Goal: Task Accomplishment & Management: Use online tool/utility

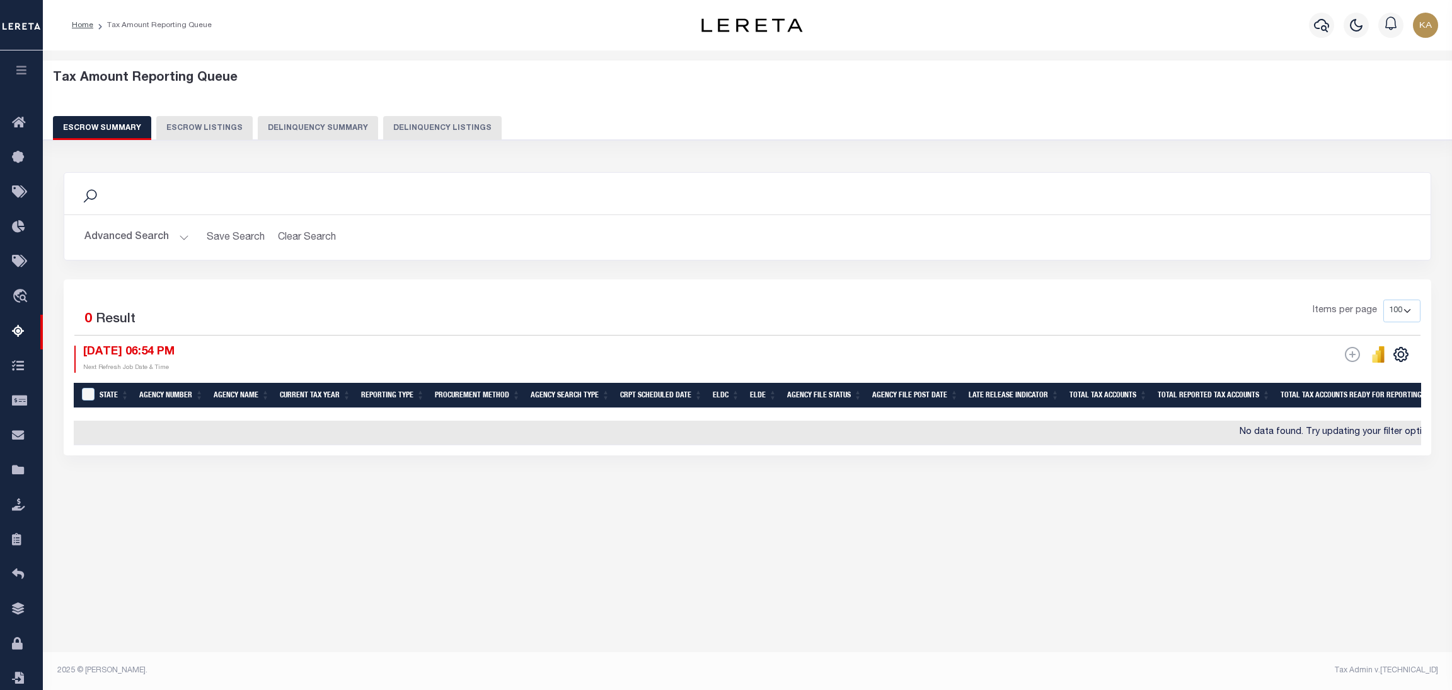
select select
select select "100"
click at [148, 225] on button "Advanced Search" at bounding box center [136, 237] width 105 height 25
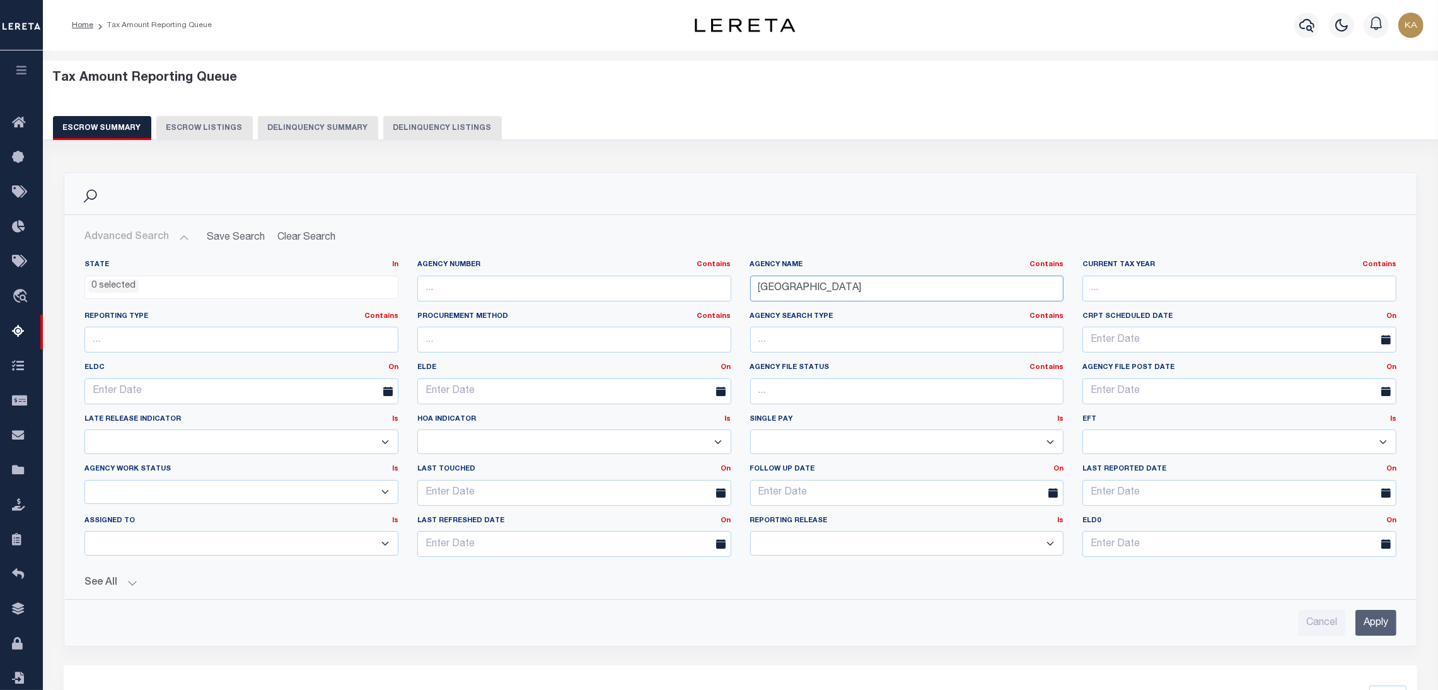
click at [782, 291] on input "[GEOGRAPHIC_DATA]" at bounding box center [907, 288] width 314 height 26
click at [782, 289] on input "[GEOGRAPHIC_DATA]" at bounding box center [907, 288] width 314 height 26
click at [1382, 621] on input "Apply" at bounding box center [1375, 623] width 41 height 26
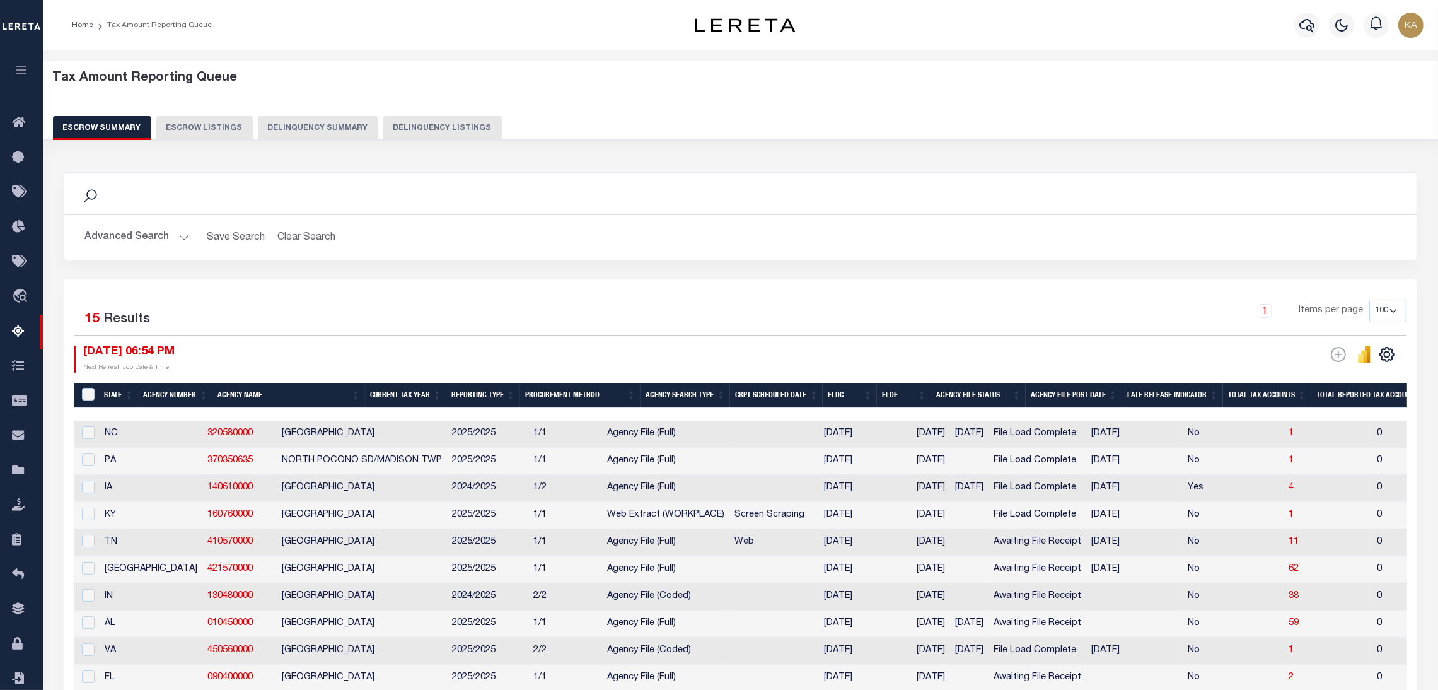
click at [167, 235] on button "Advanced Search" at bounding box center [136, 237] width 105 height 25
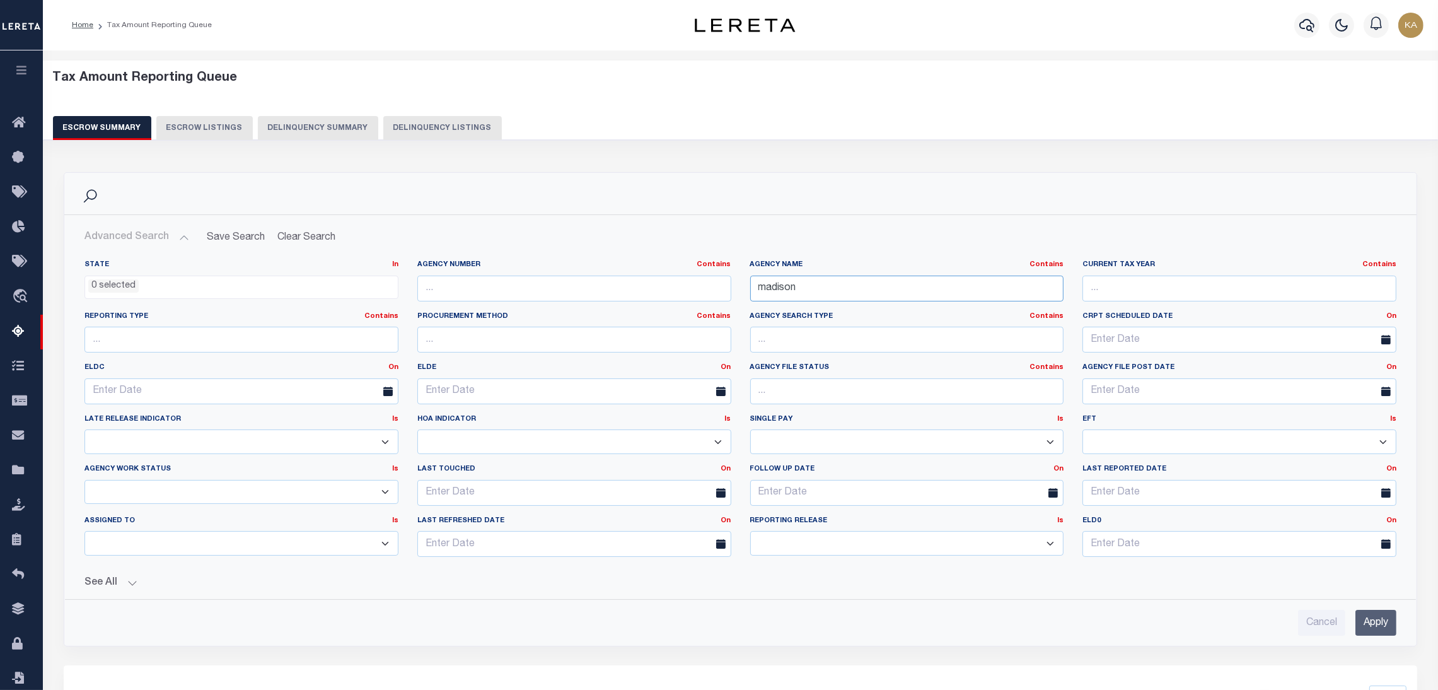
click at [873, 284] on input "madison" at bounding box center [907, 288] width 314 height 26
click at [1387, 622] on input "Apply" at bounding box center [1375, 623] width 41 height 26
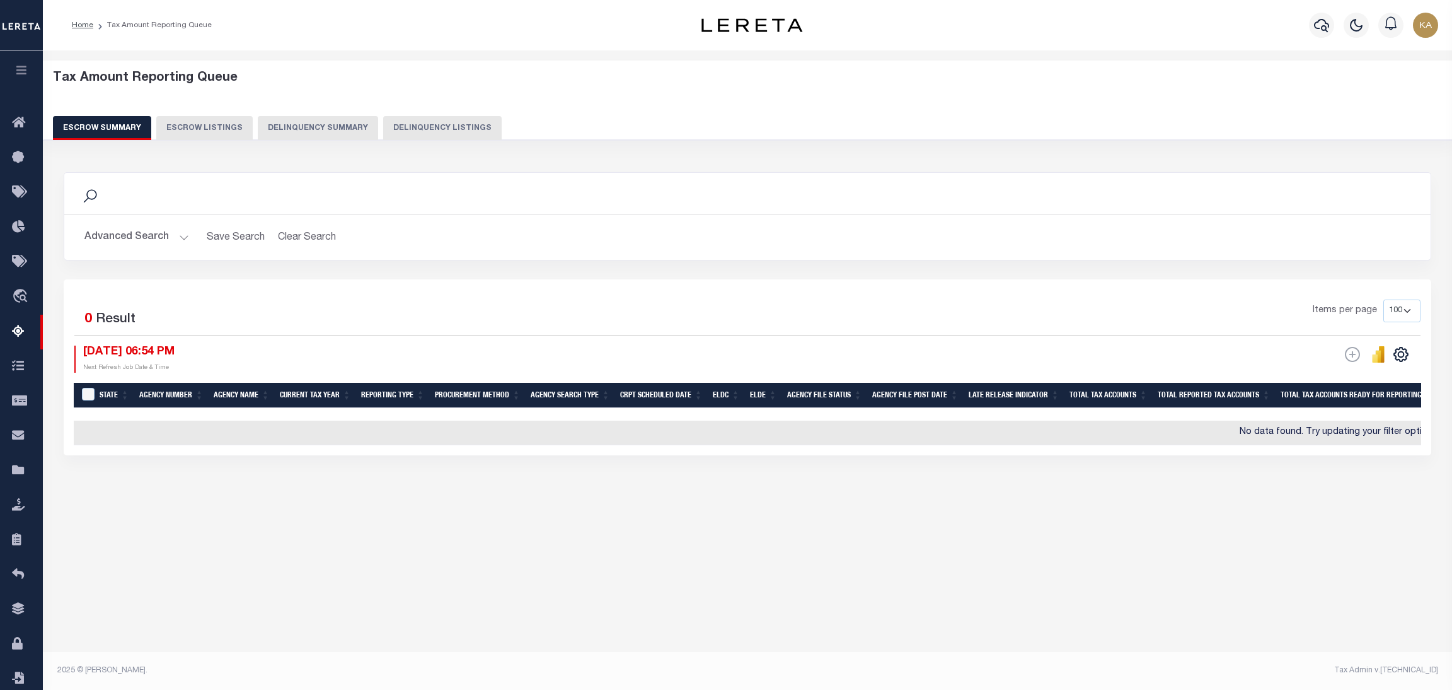
click at [162, 240] on button "Advanced Search" at bounding box center [136, 237] width 105 height 25
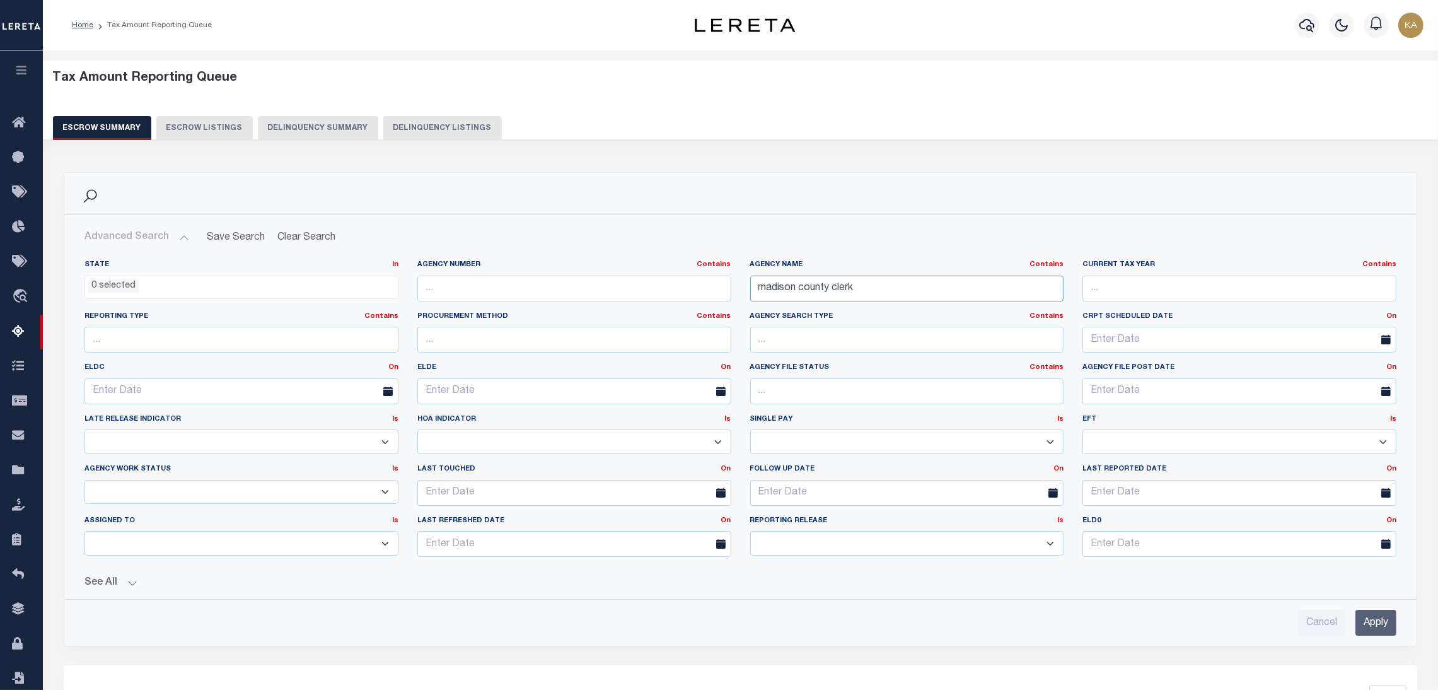
click at [836, 289] on input "madison county clerk" at bounding box center [907, 288] width 314 height 26
type input "[GEOGRAPHIC_DATA]"
click at [1390, 621] on input "Apply" at bounding box center [1375, 623] width 41 height 26
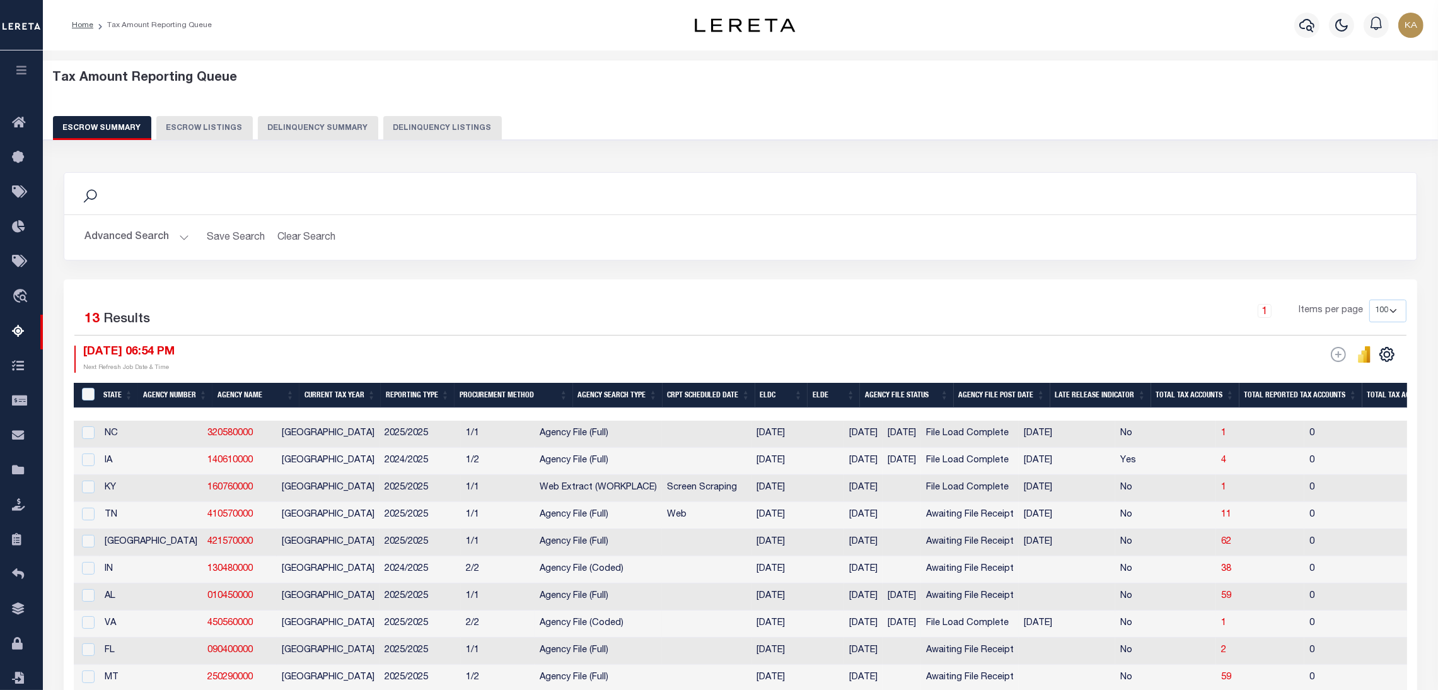
scroll to position [222, 0]
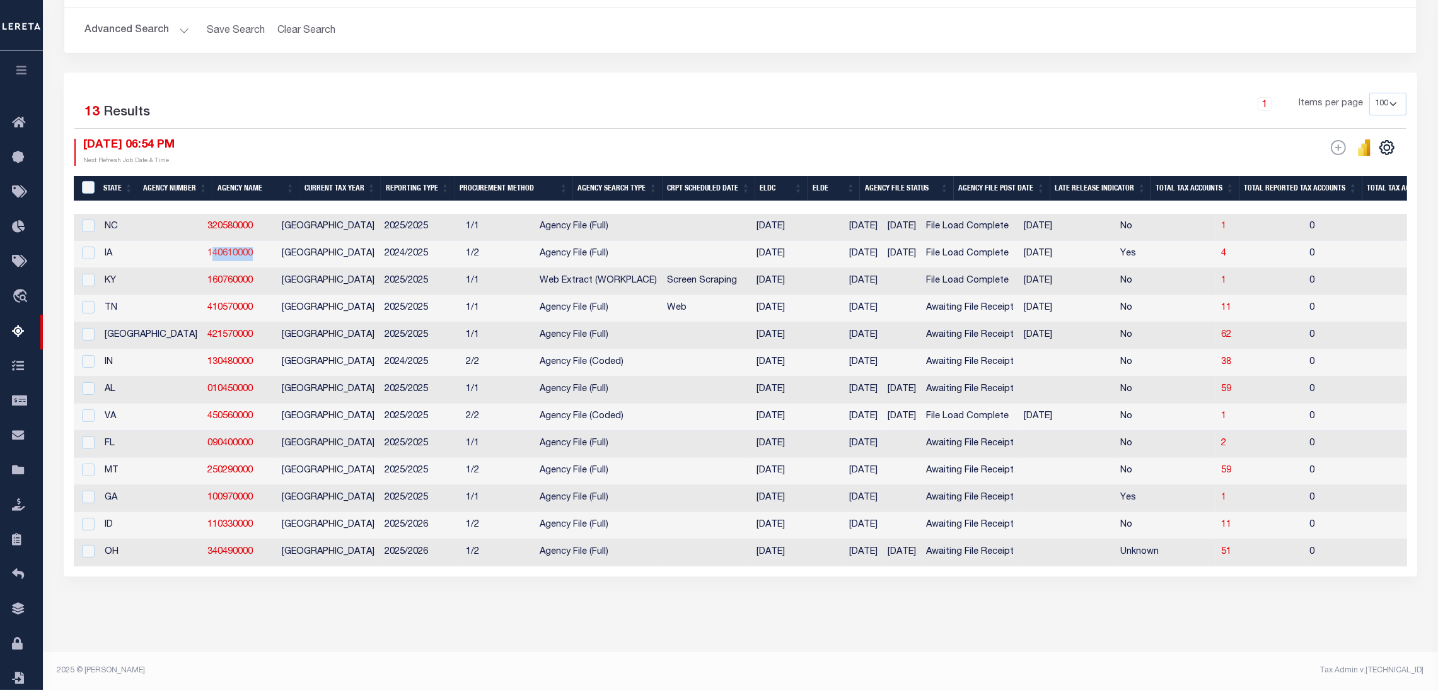
drag, startPoint x: 188, startPoint y: 238, endPoint x: 151, endPoint y: 235, distance: 37.3
click at [202, 241] on td "140610000" at bounding box center [239, 254] width 74 height 27
checkbox input "true"
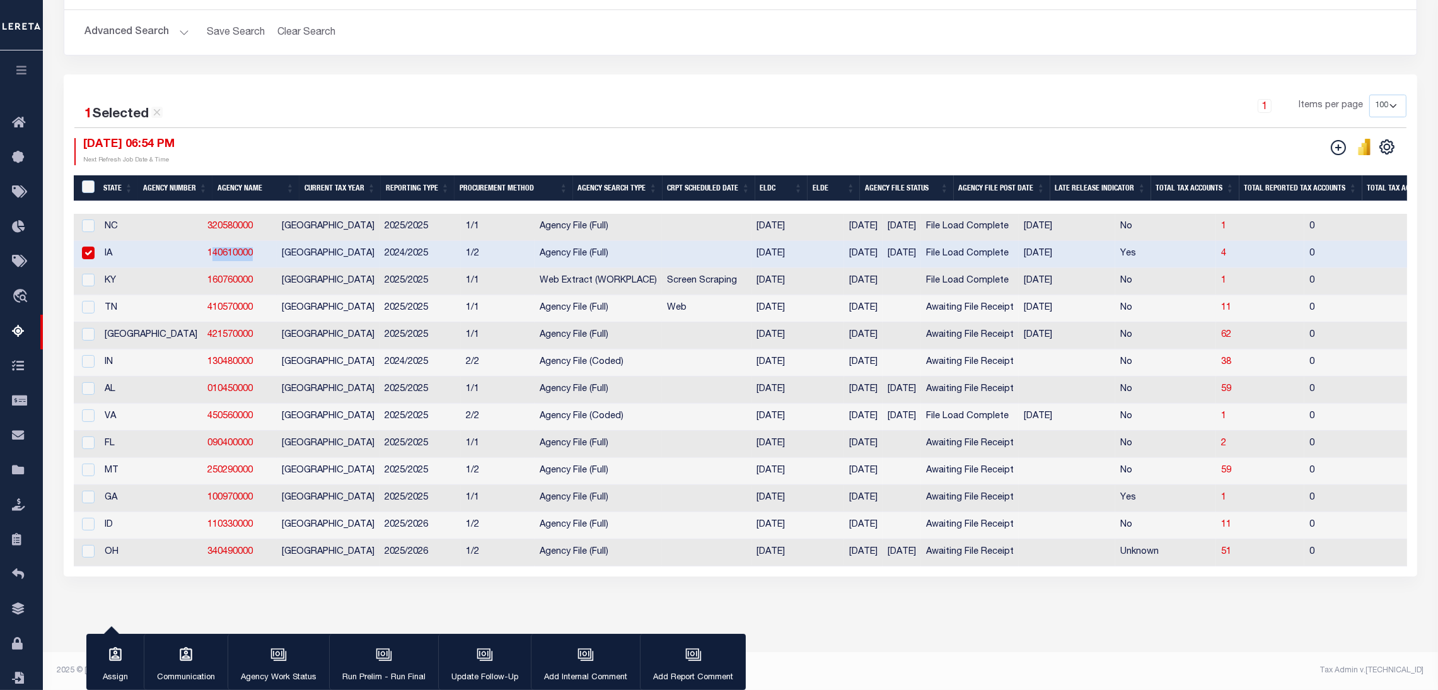
scroll to position [221, 0]
drag, startPoint x: 205, startPoint y: 354, endPoint x: 128, endPoint y: 342, distance: 78.4
click at [128, 349] on tr "IN 130480000 [GEOGRAPHIC_DATA] 2024/2025 2/2 Agency File (Coded) [DATE] [DATE] …" at bounding box center [1425, 362] width 2703 height 27
copy tr "130480000"
drag, startPoint x: 194, startPoint y: 381, endPoint x: 134, endPoint y: 375, distance: 60.2
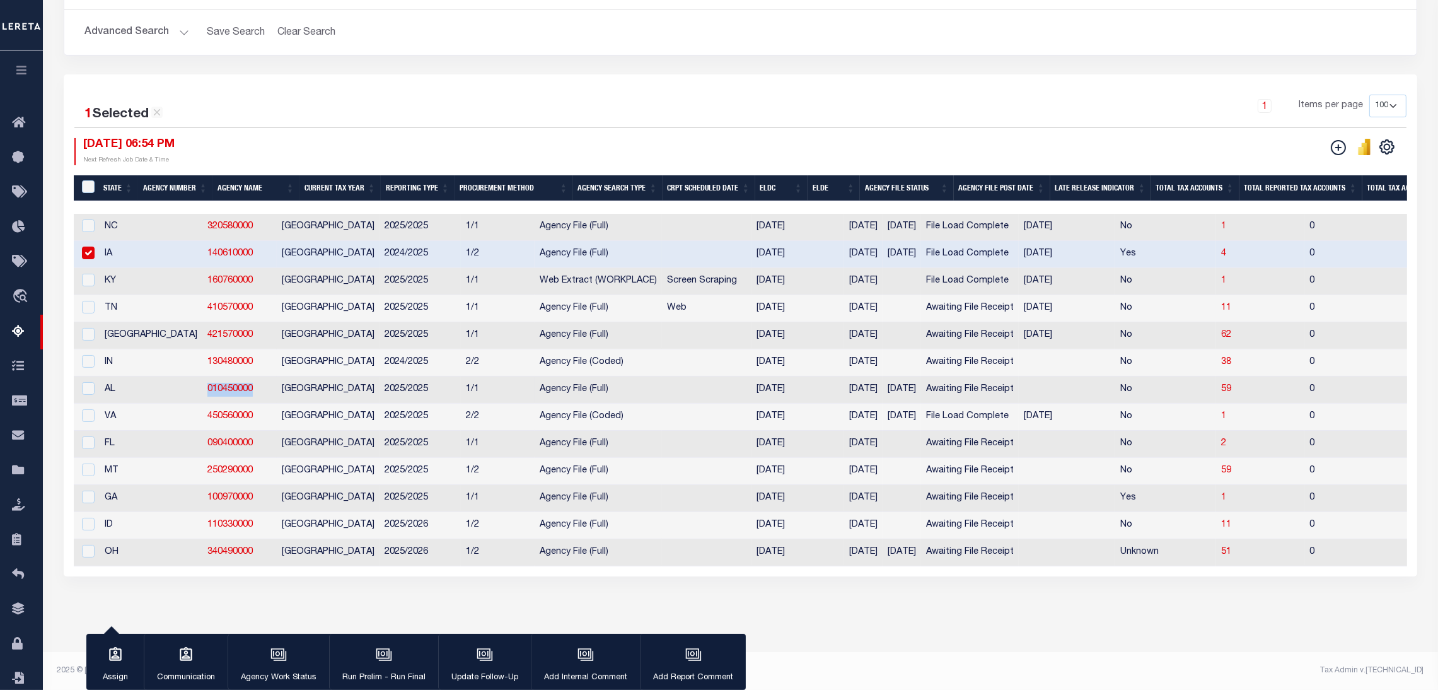
click at [129, 376] on tr "AL 010450000 [GEOGRAPHIC_DATA] 2025/2025 1/1 Agency File (Full) [DATE] [DATE] […" at bounding box center [1425, 389] width 2703 height 27
copy tr "010450000"
drag, startPoint x: 202, startPoint y: 459, endPoint x: 138, endPoint y: 461, distance: 64.3
click at [202, 461] on td "250290000" at bounding box center [239, 471] width 74 height 27
checkbox input "true"
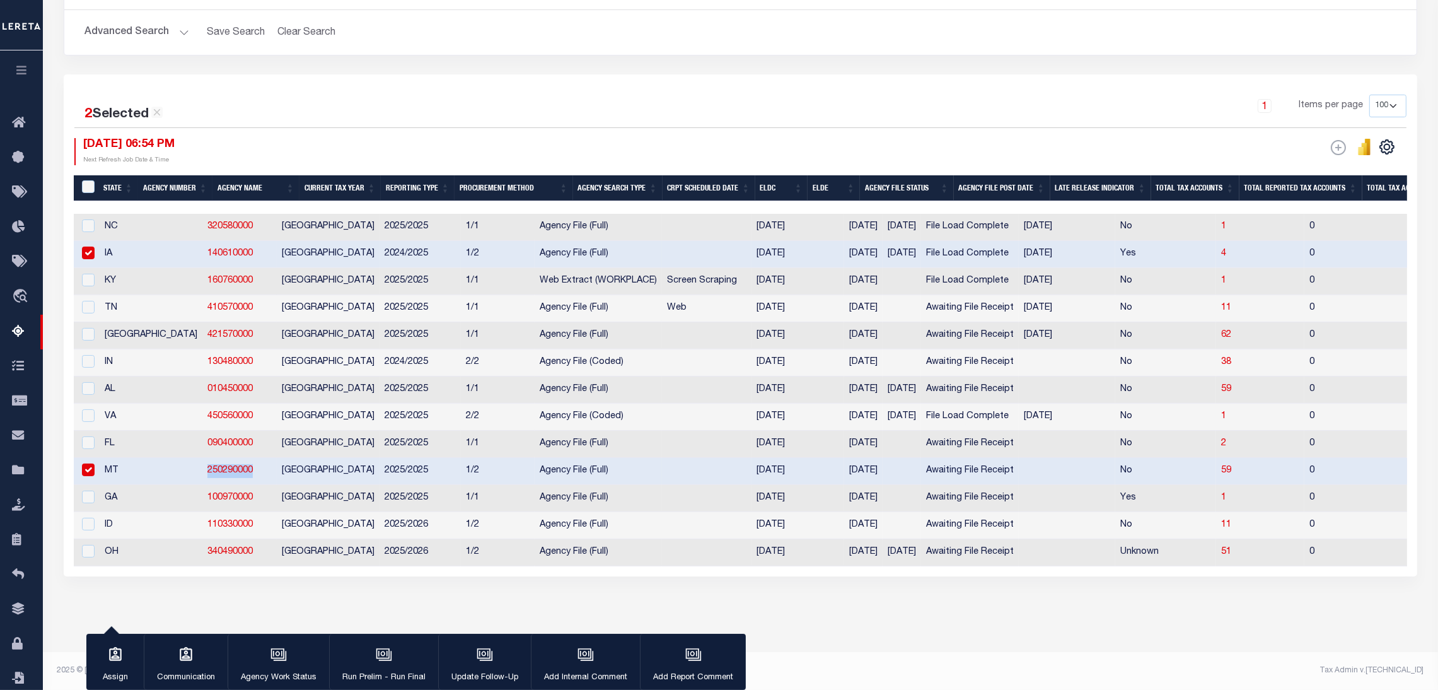
copy link "250290000"
copy link "140610000"
drag, startPoint x: 196, startPoint y: 236, endPoint x: 146, endPoint y: 236, distance: 50.4
click at [202, 241] on td "140610000" at bounding box center [239, 254] width 74 height 27
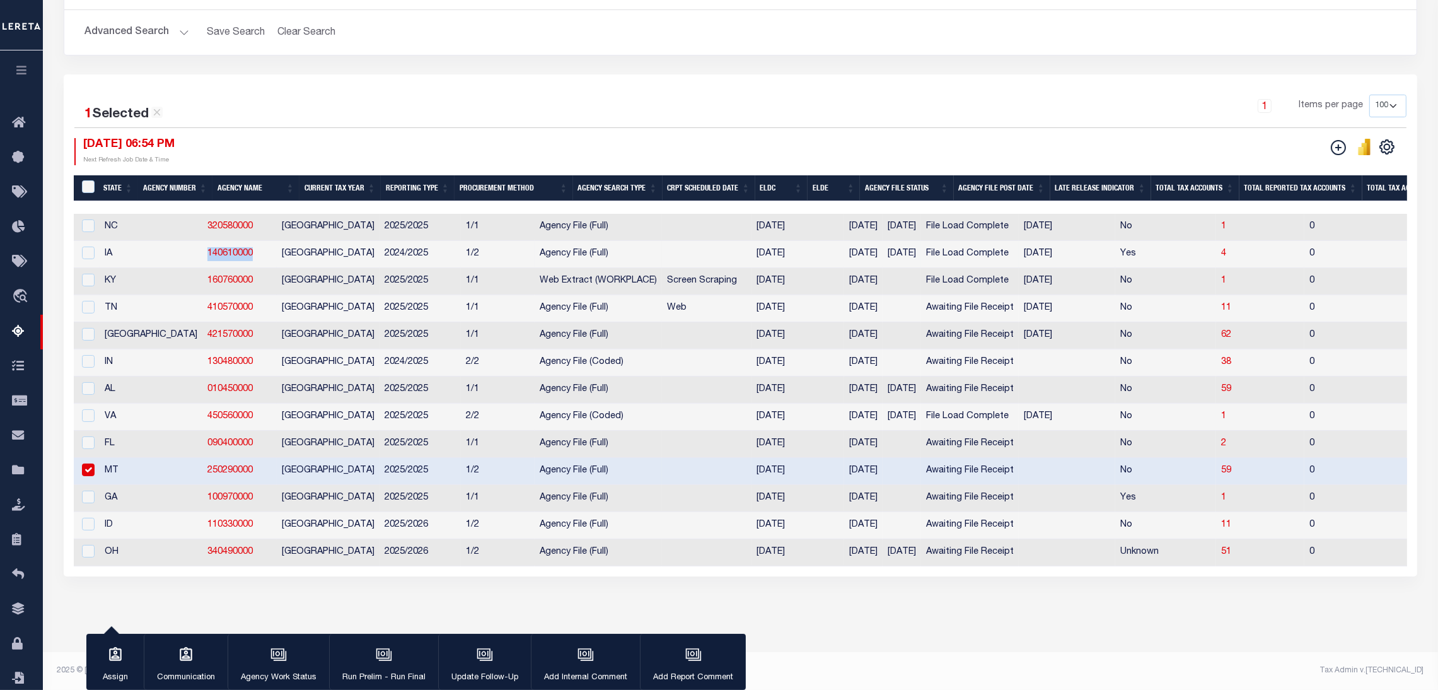
click at [202, 250] on td "140610000" at bounding box center [239, 254] width 74 height 27
checkbox input "true"
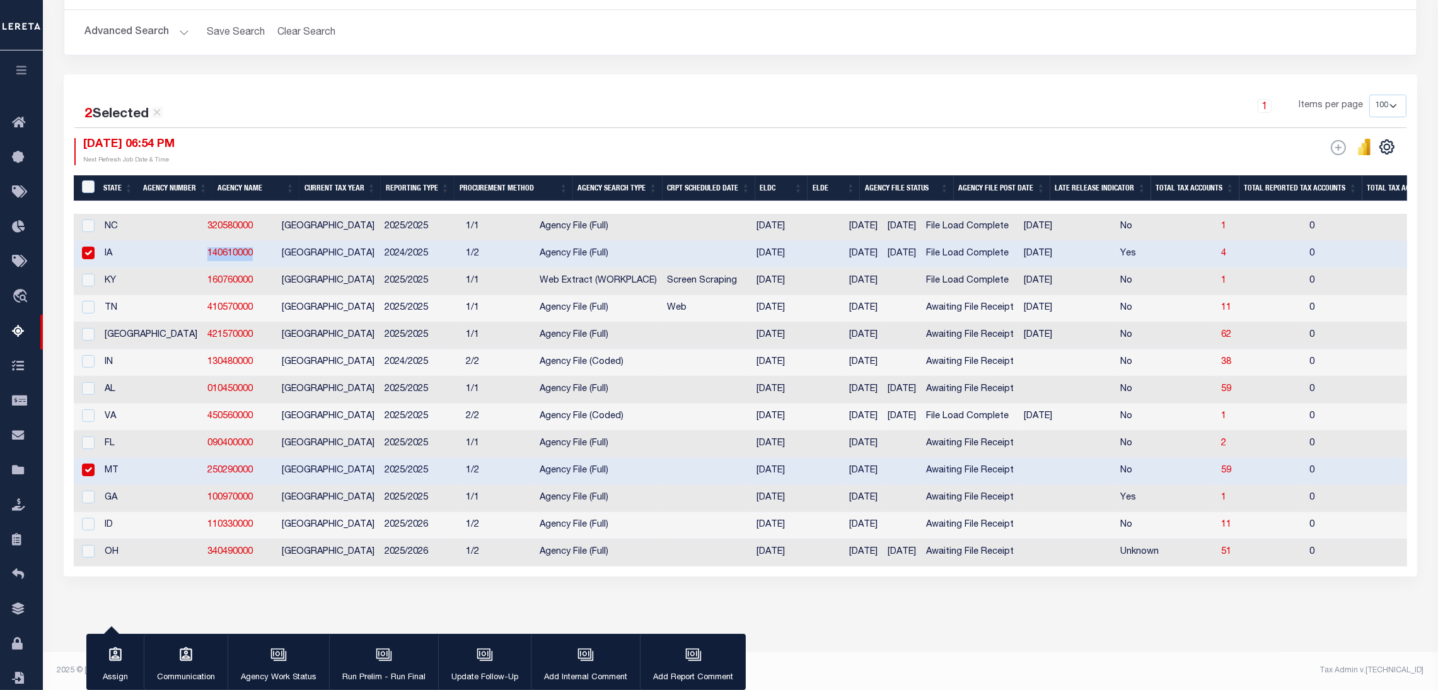
drag, startPoint x: 201, startPoint y: 242, endPoint x: 137, endPoint y: 244, distance: 64.3
click at [136, 244] on tr "IA 140610000 [GEOGRAPHIC_DATA] 2024/2025 1/2 Agency File (Full) [DATE] [DATE] […" at bounding box center [1425, 254] width 2703 height 27
copy tr "140610000"
drag, startPoint x: 201, startPoint y: 277, endPoint x: 139, endPoint y: 273, distance: 62.6
click at [202, 273] on td "160760000" at bounding box center [239, 281] width 74 height 27
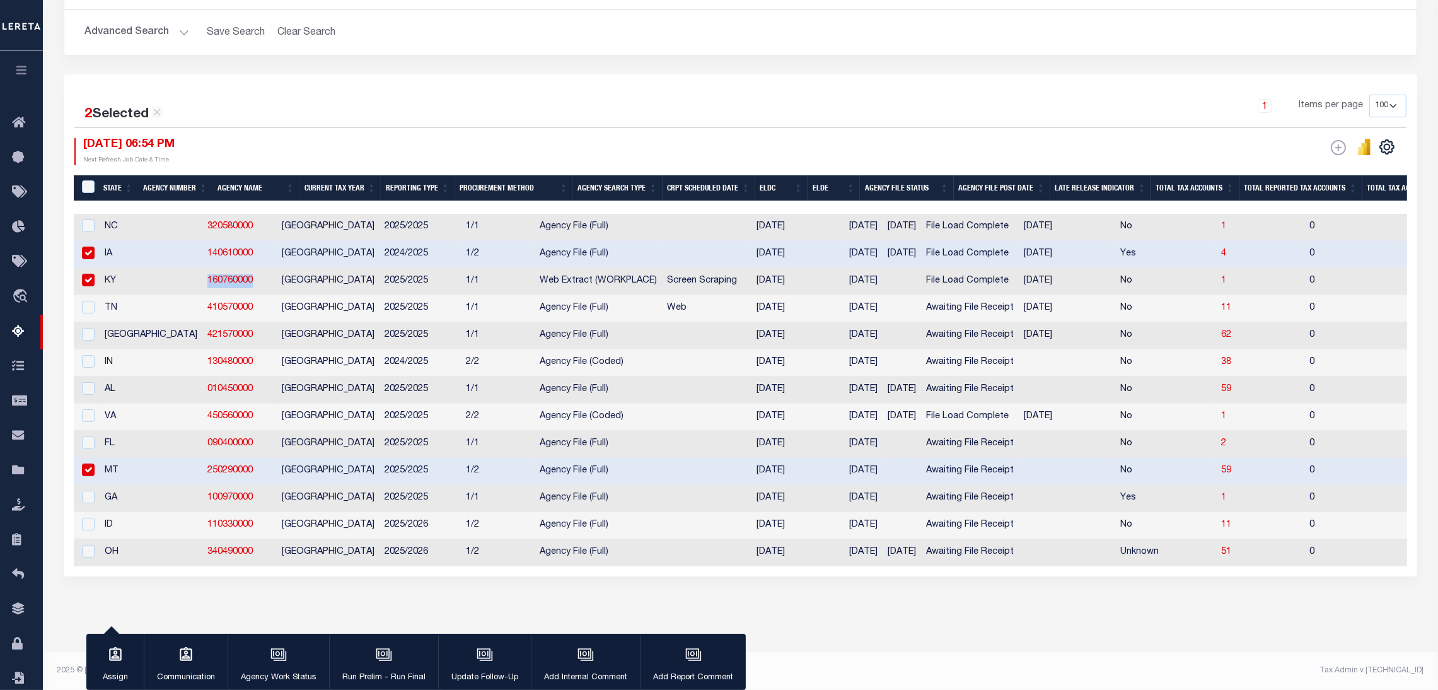
checkbox input "true"
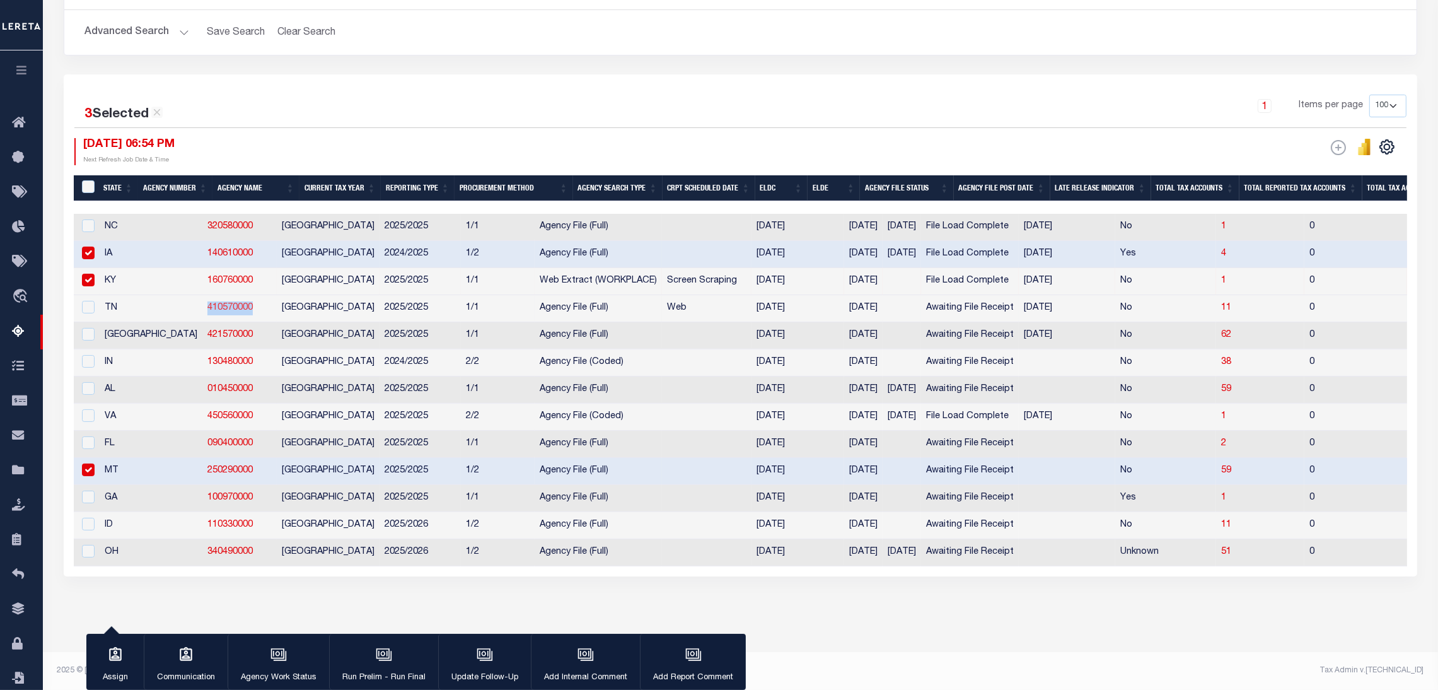
drag, startPoint x: 182, startPoint y: 291, endPoint x: 144, endPoint y: 289, distance: 37.9
click at [202, 295] on td "410570000" at bounding box center [239, 308] width 74 height 27
checkbox input "true"
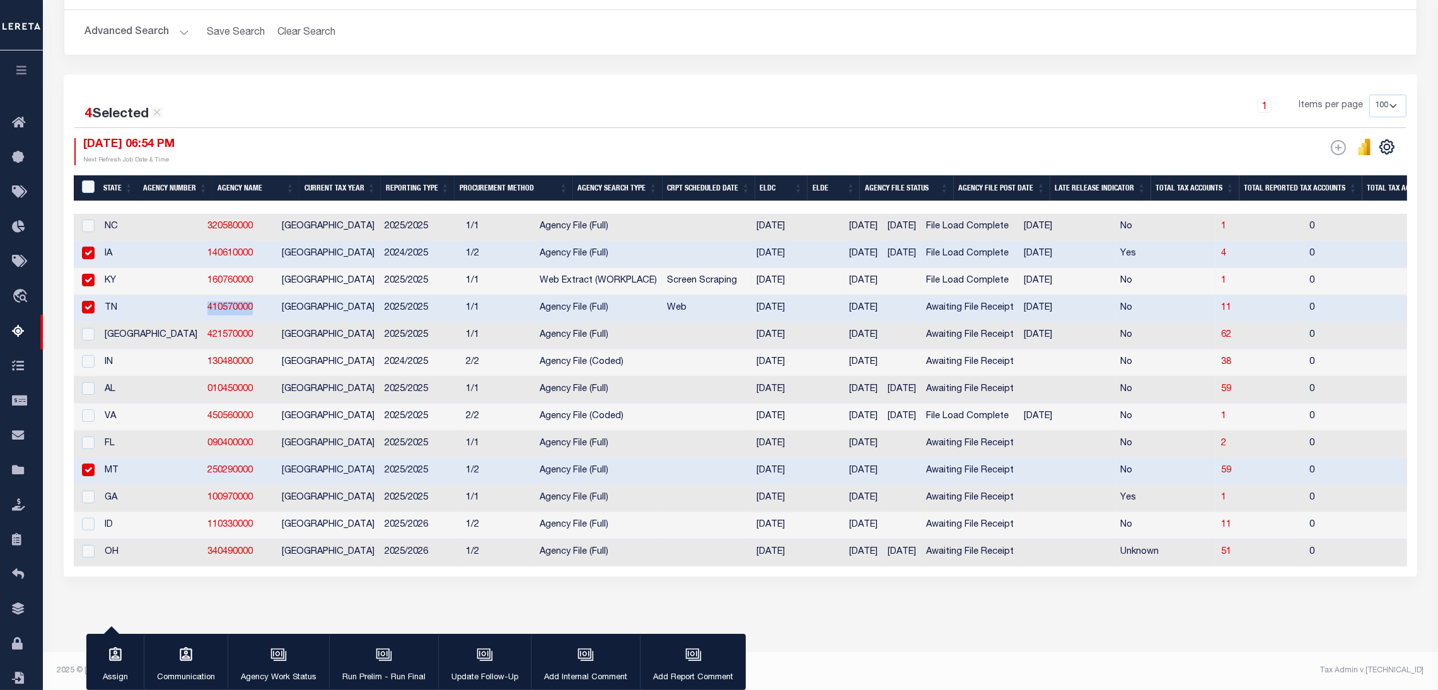
copy link "410570000"
